Goal: Information Seeking & Learning: Learn about a topic

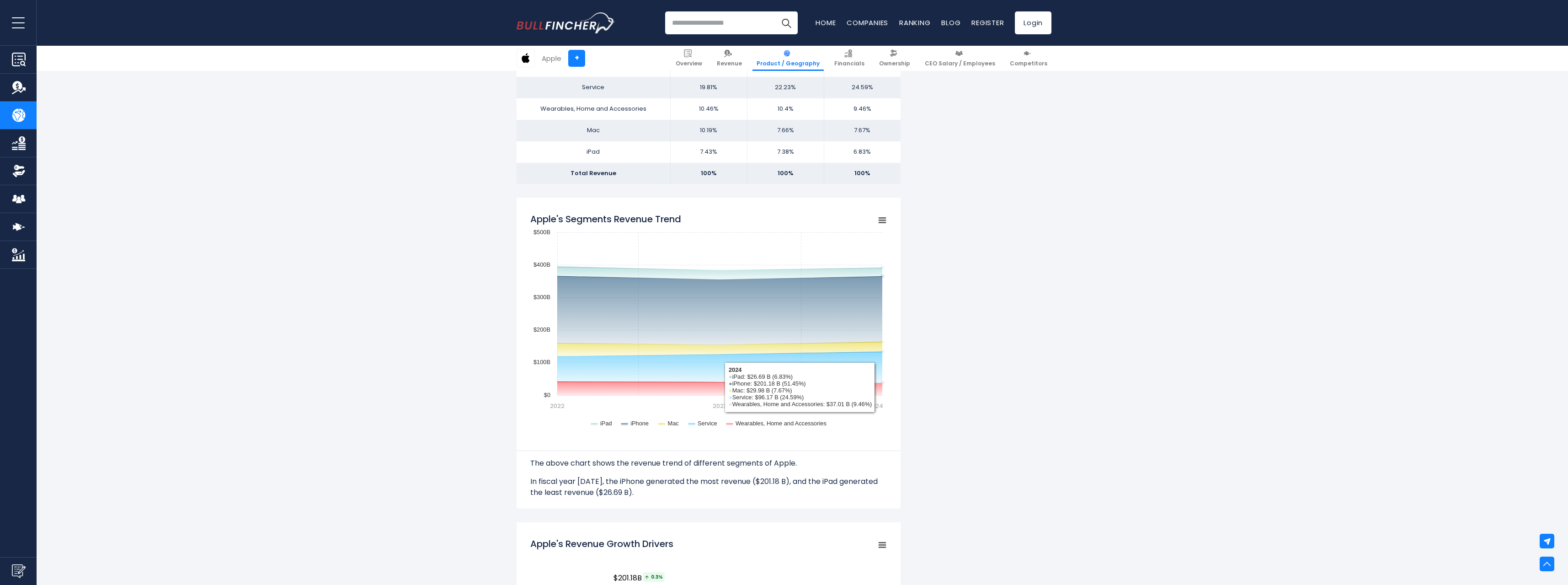
click at [876, 221] on rect "Apple's Segments Revenue Trend" at bounding box center [882, 220] width 13 height 13
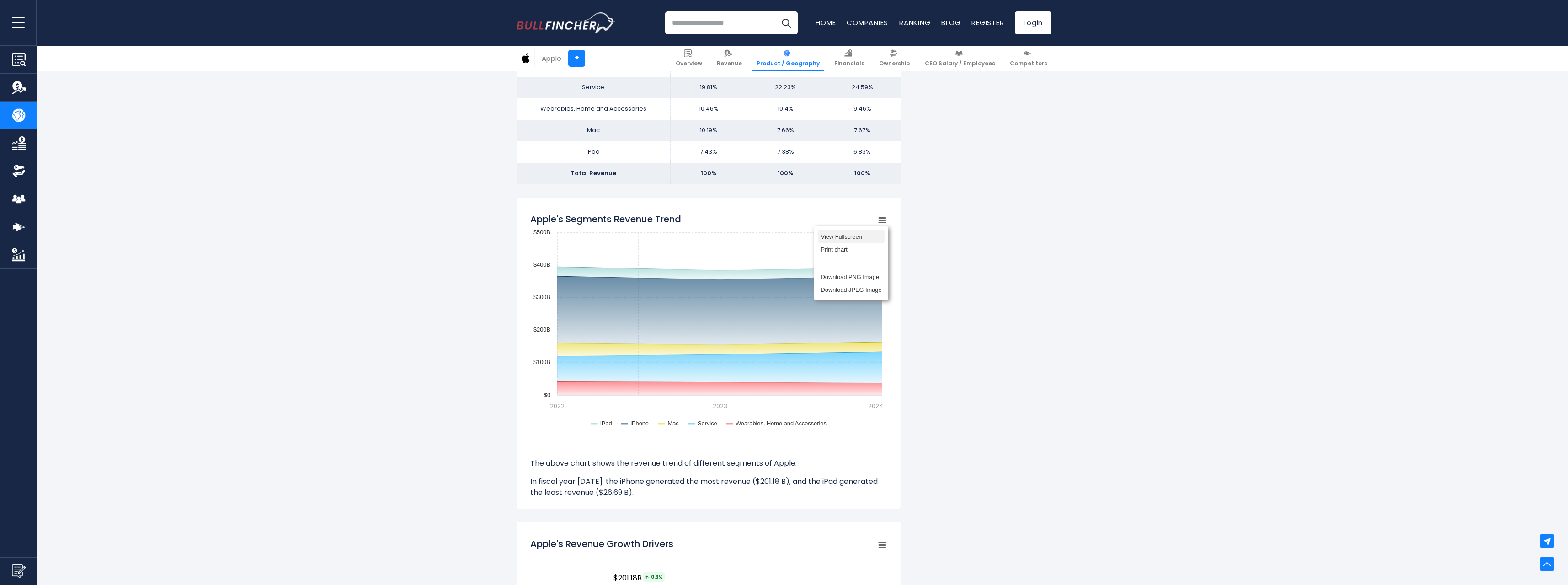
click at [869, 236] on li "View Fullscreen" at bounding box center [851, 236] width 67 height 13
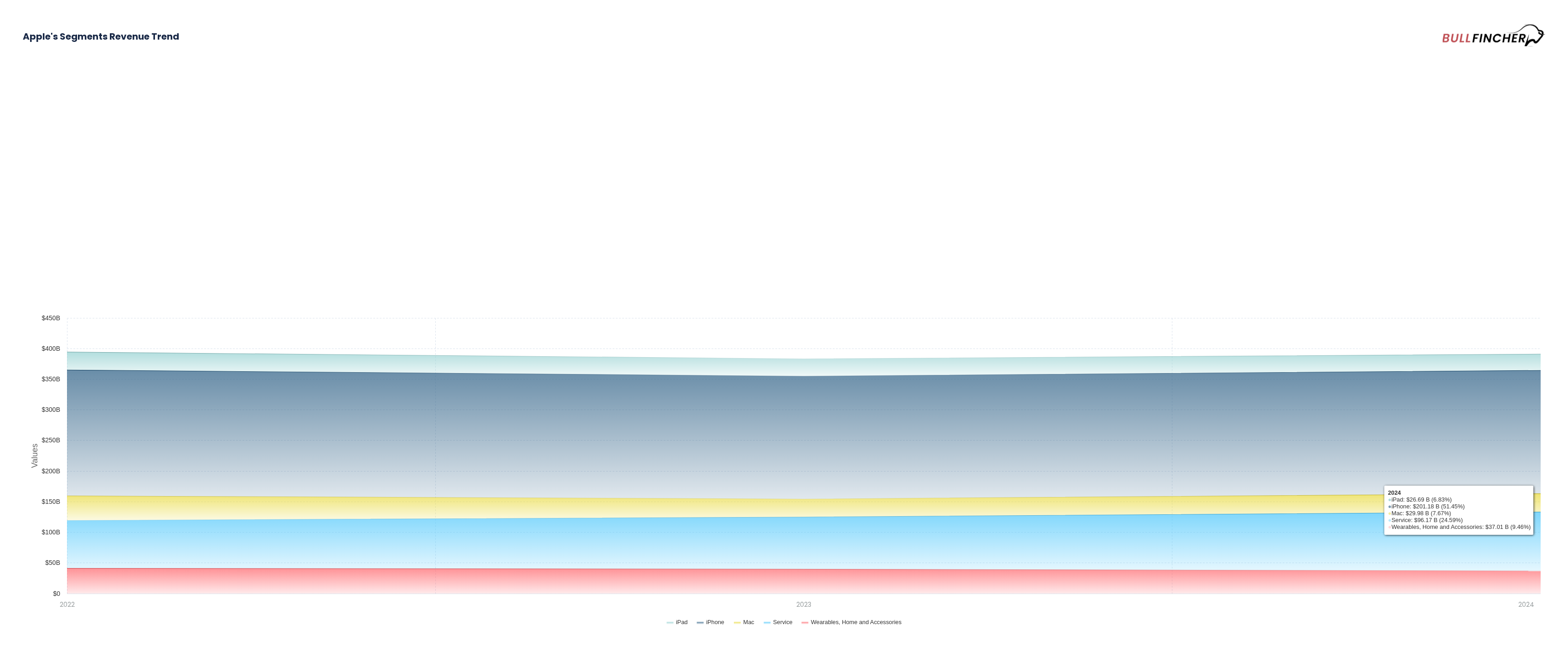
drag, startPoint x: 1341, startPoint y: 656, endPoint x: 1249, endPoint y: 641, distance: 93.2
click at [1322, 582] on div "Apple's Segments Revenue Trend Created with Highcharts 12.1.2 Values Chart cont…" at bounding box center [784, 328] width 1568 height 656
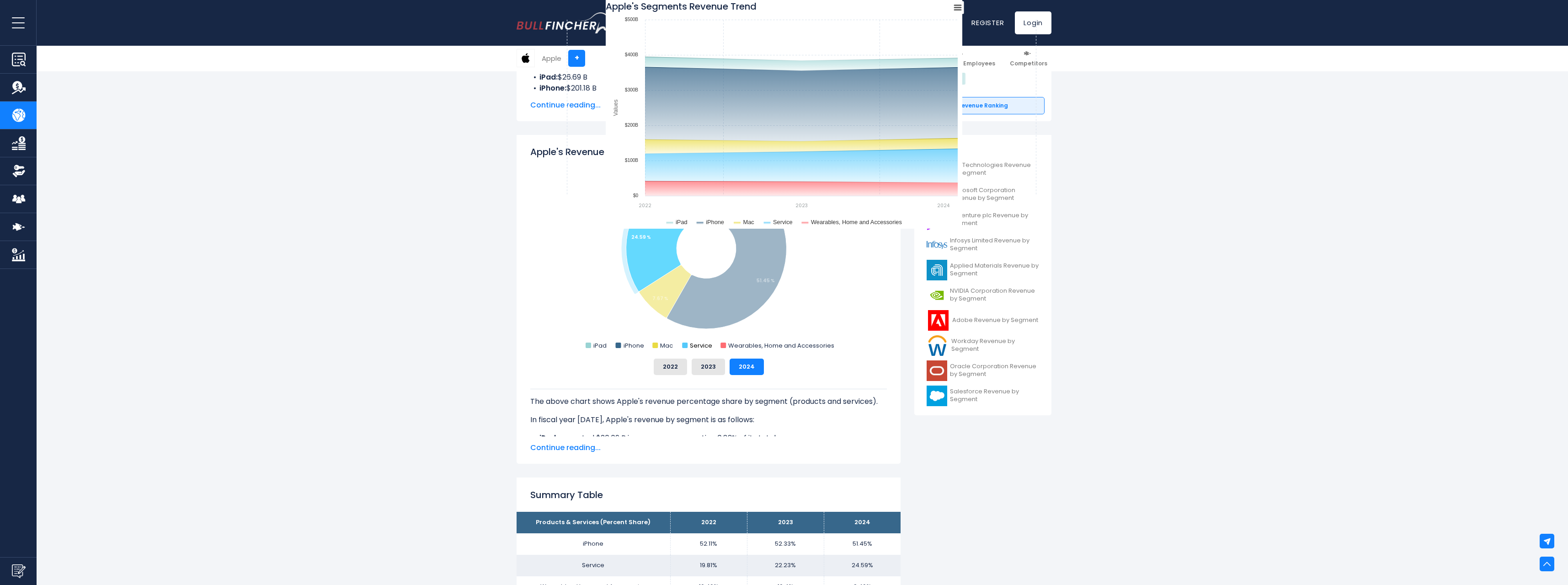
scroll to position [228, 0]
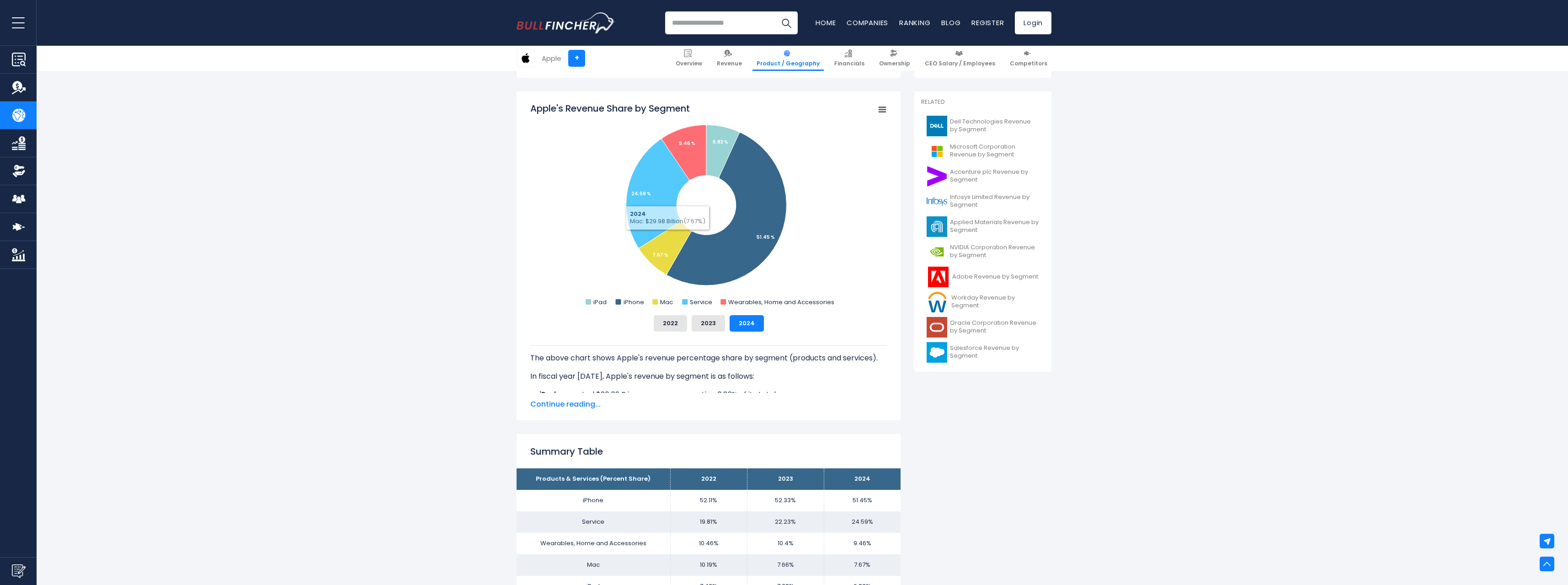
click at [558, 402] on span "Continue reading..." at bounding box center [709, 404] width 356 height 11
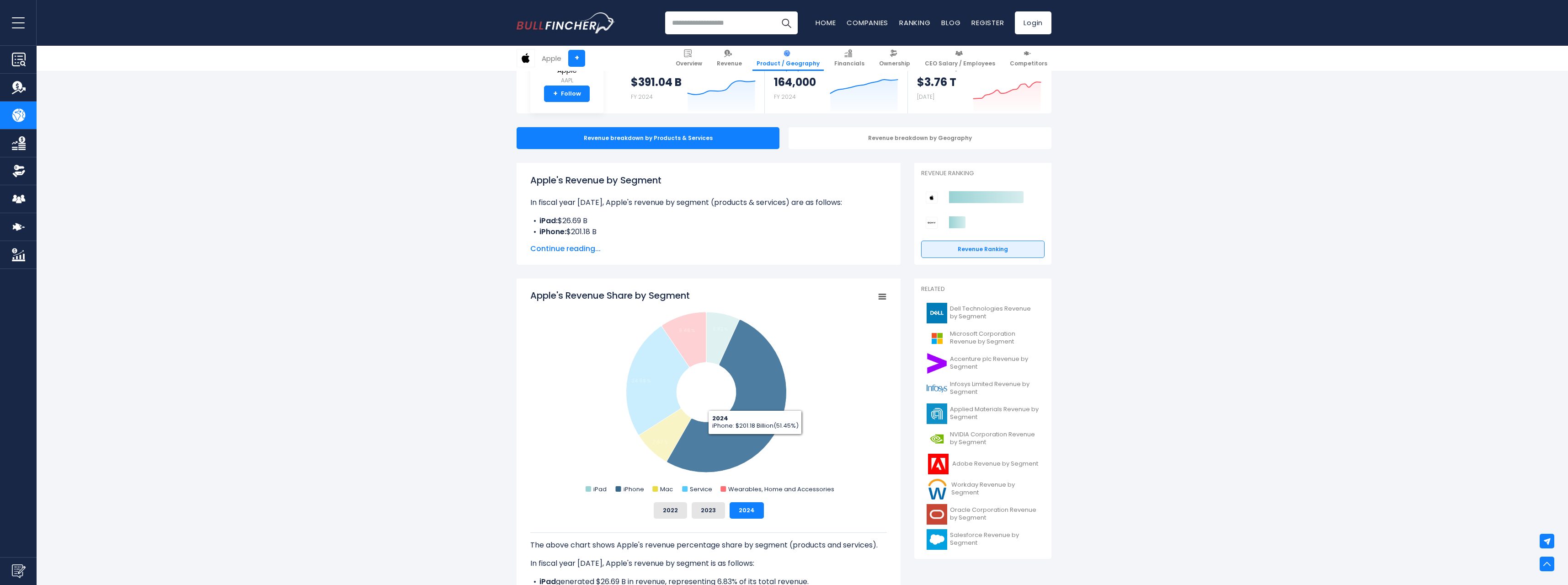
scroll to position [0, 0]
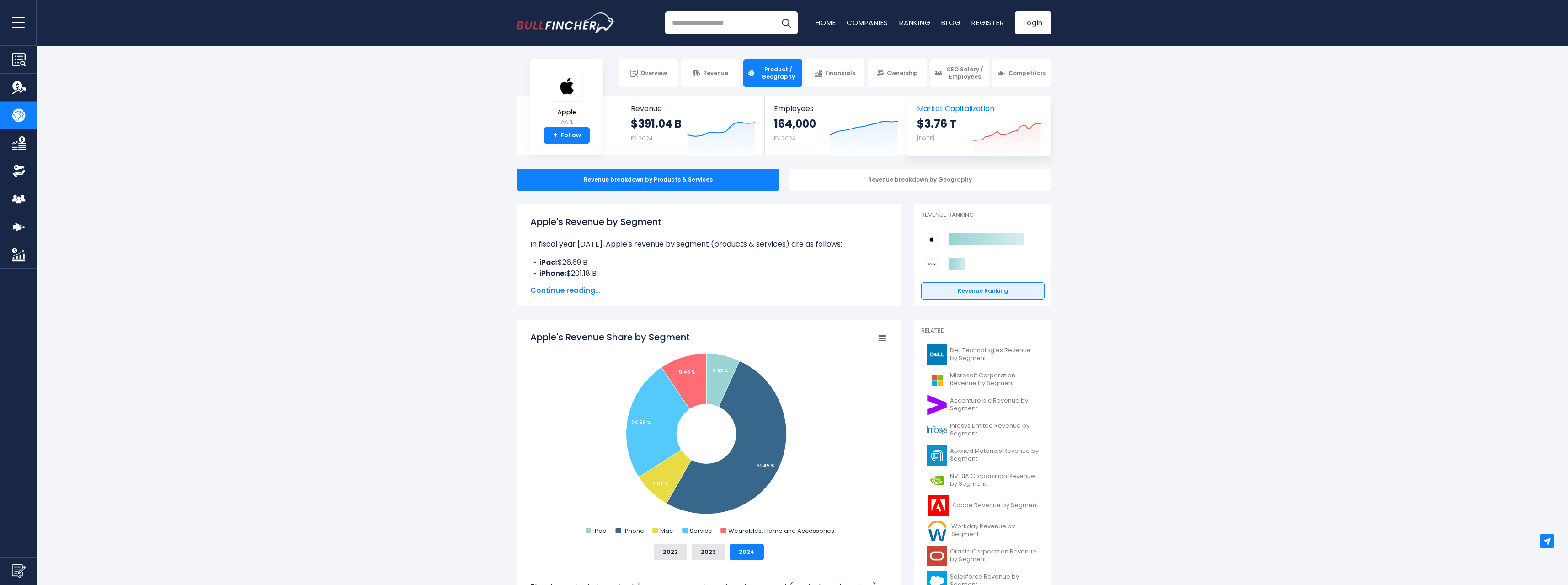
click at [954, 124] on strong "$3.76 T" at bounding box center [936, 123] width 39 height 14
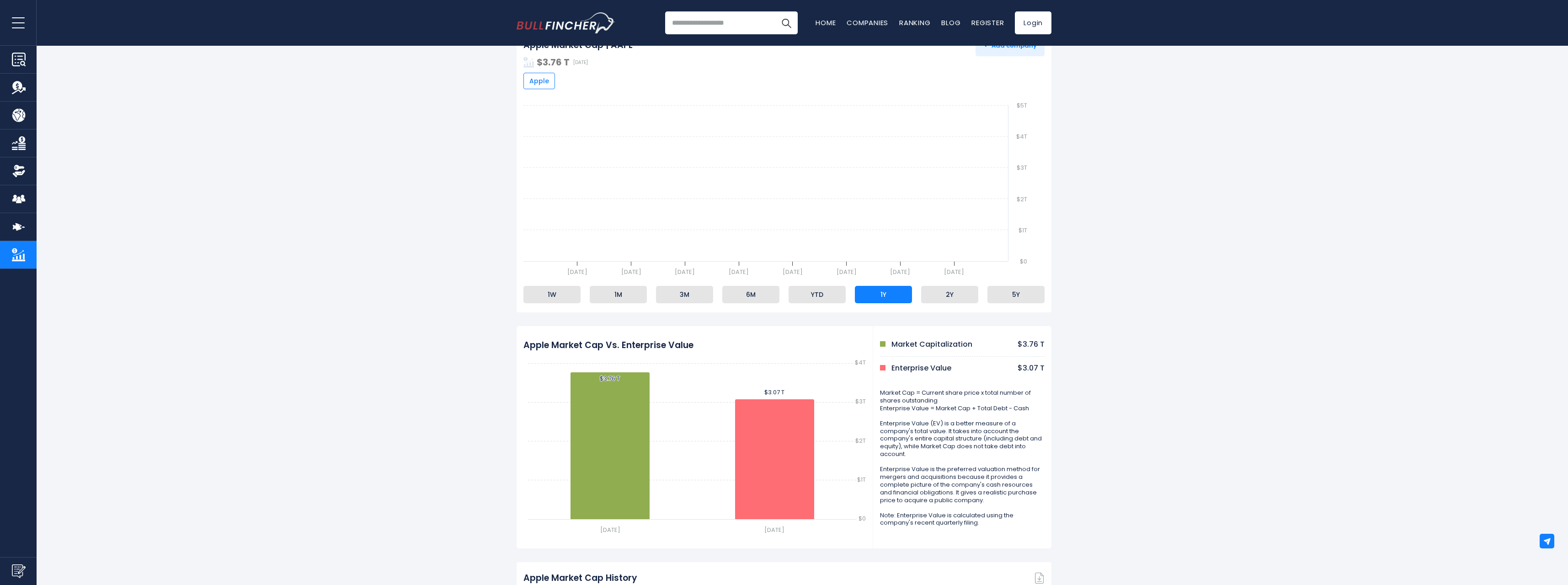
scroll to position [92, 0]
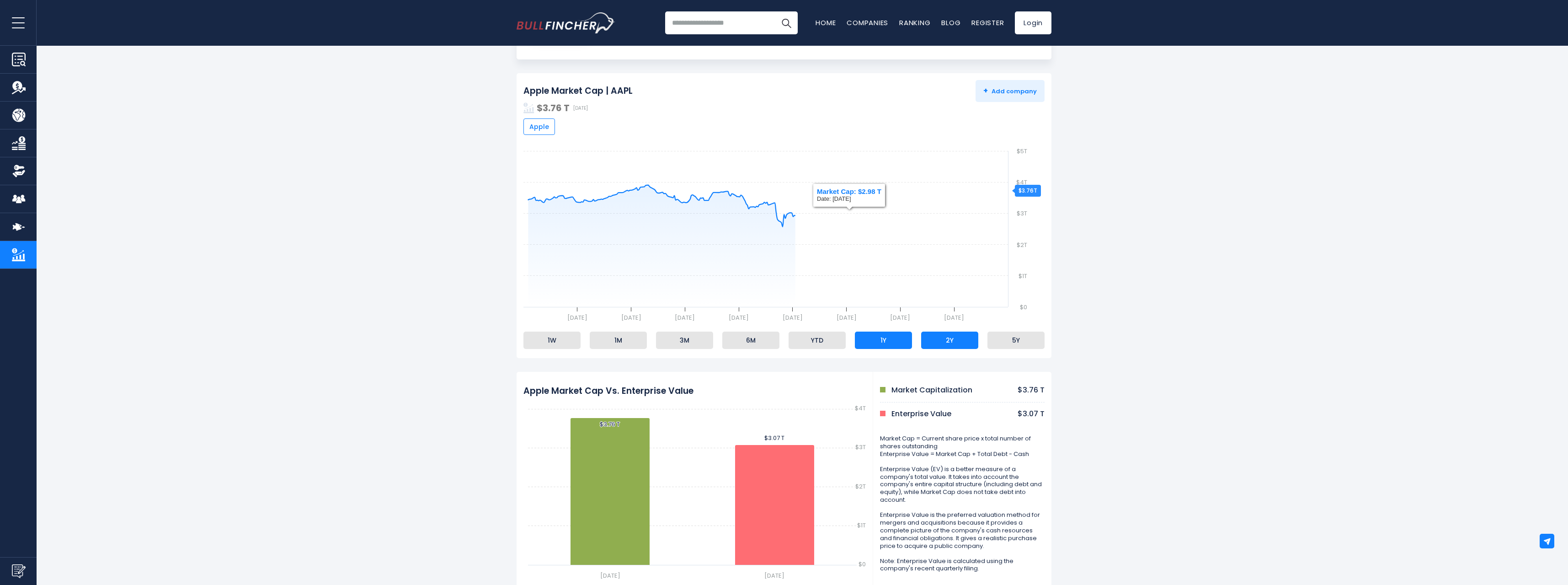
click at [931, 336] on li "2Y" at bounding box center [950, 340] width 57 height 17
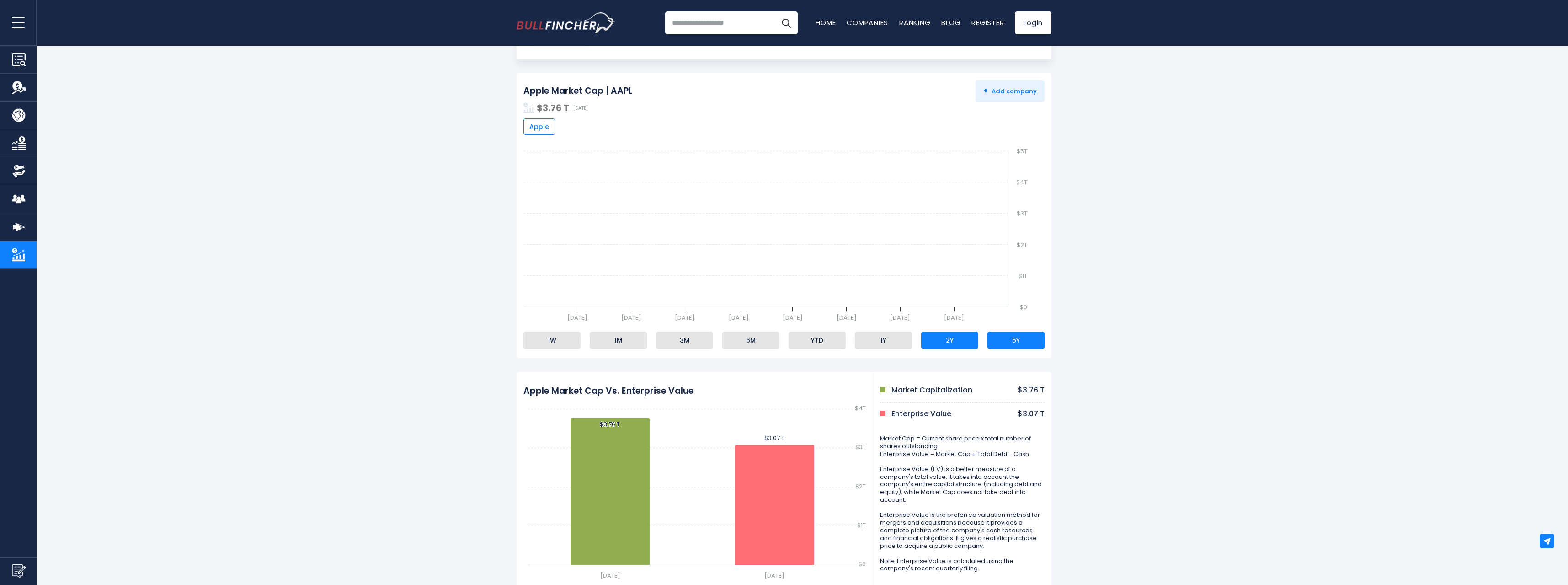
click at [992, 335] on li "5Y" at bounding box center [1016, 340] width 57 height 17
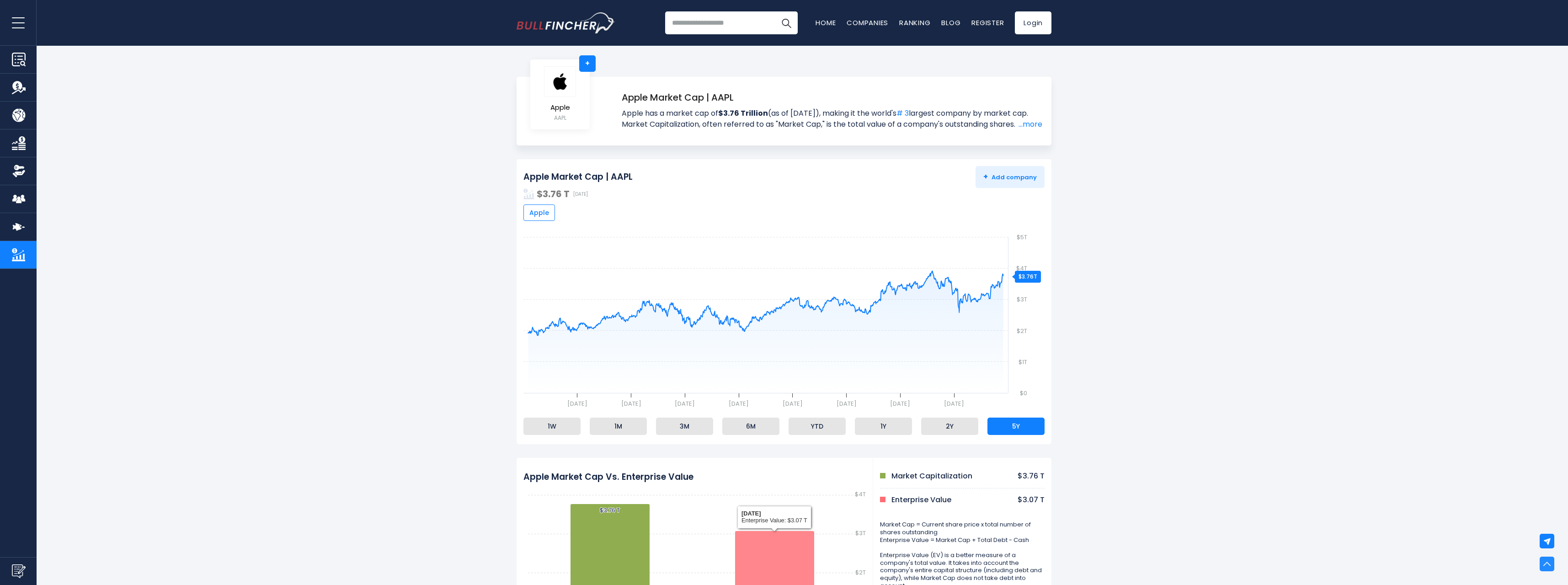
scroll to position [0, 0]
